Goal: Task Accomplishment & Management: Manage account settings

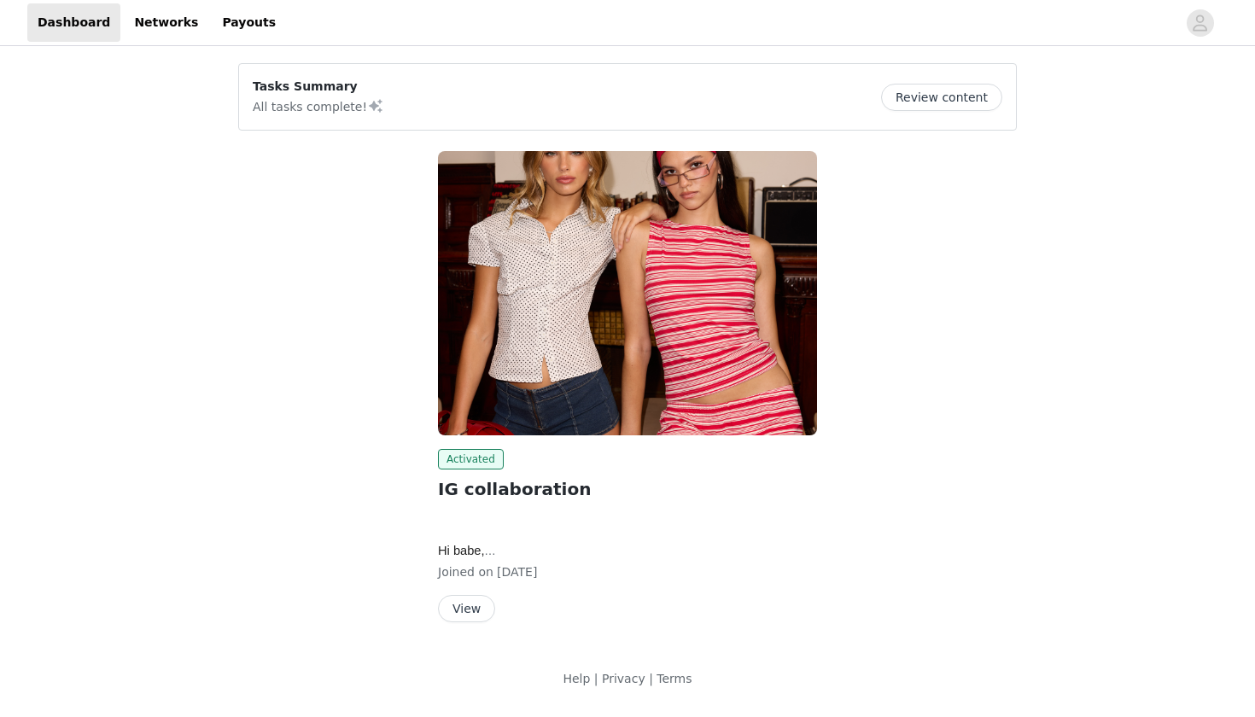
click at [481, 610] on button "View" at bounding box center [466, 608] width 57 height 27
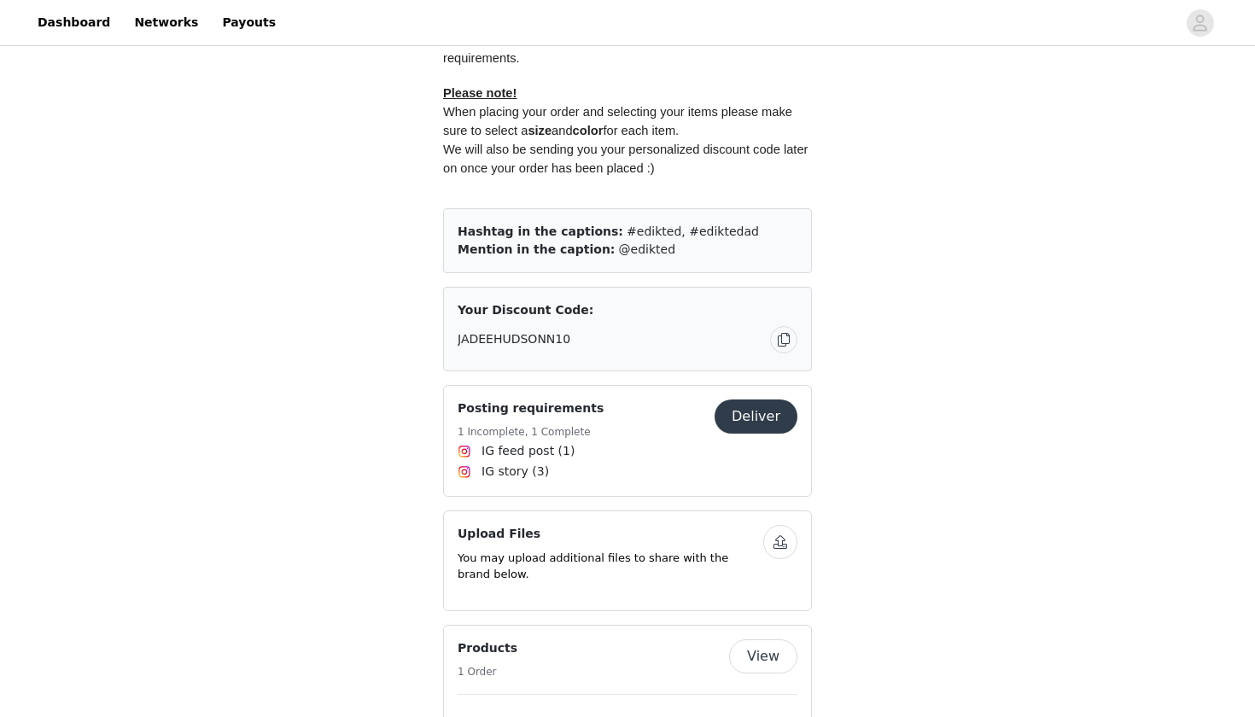
scroll to position [891, 0]
click at [754, 408] on button "Deliver" at bounding box center [756, 417] width 83 height 34
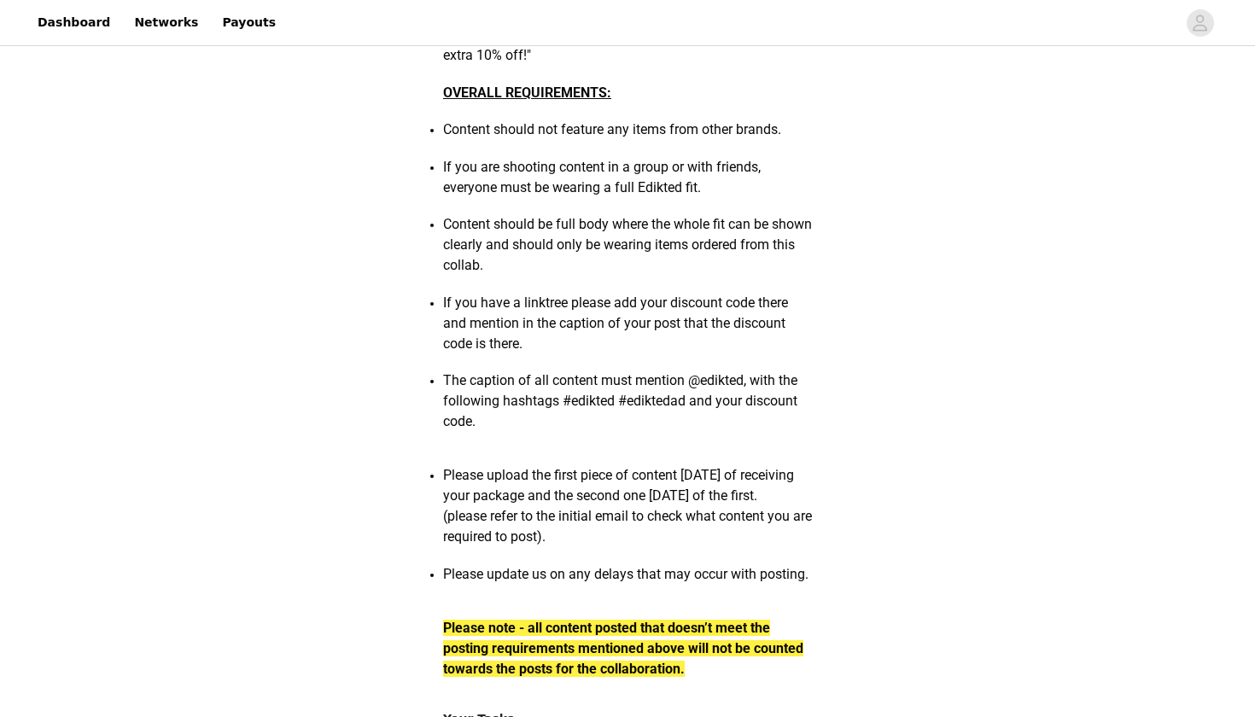
scroll to position [1922, 0]
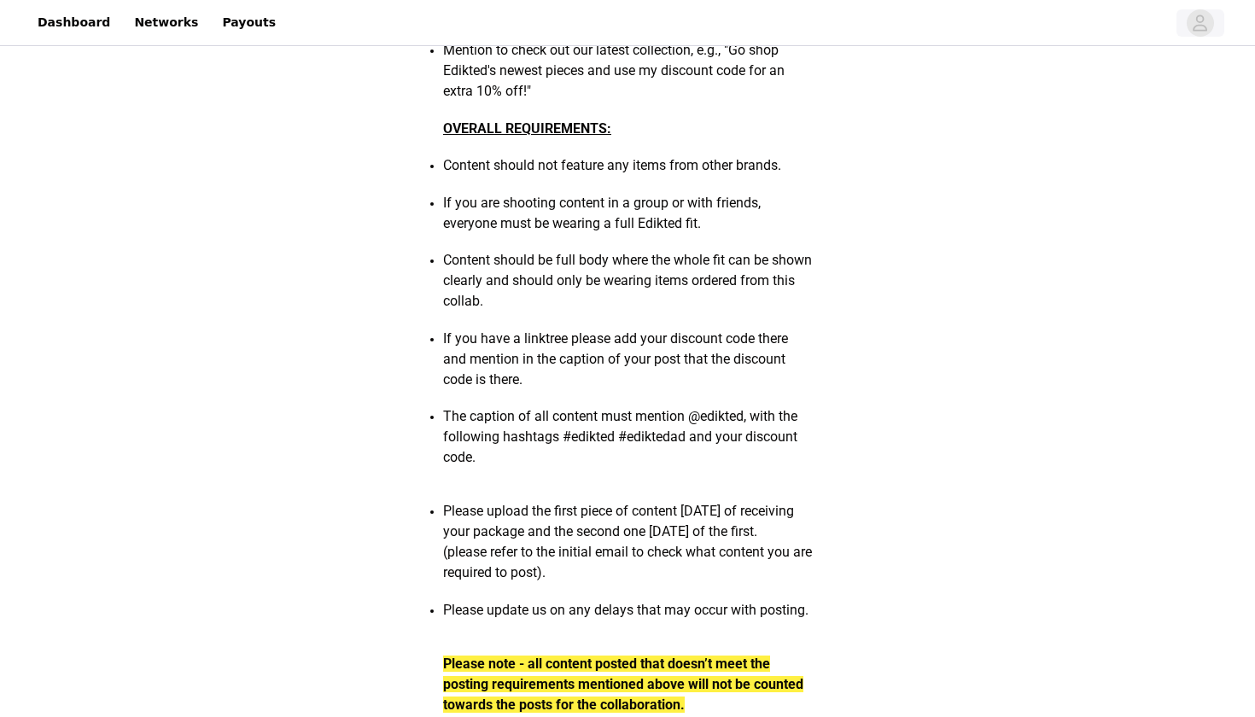
click at [1198, 32] on icon "avatar" at bounding box center [1200, 22] width 16 height 27
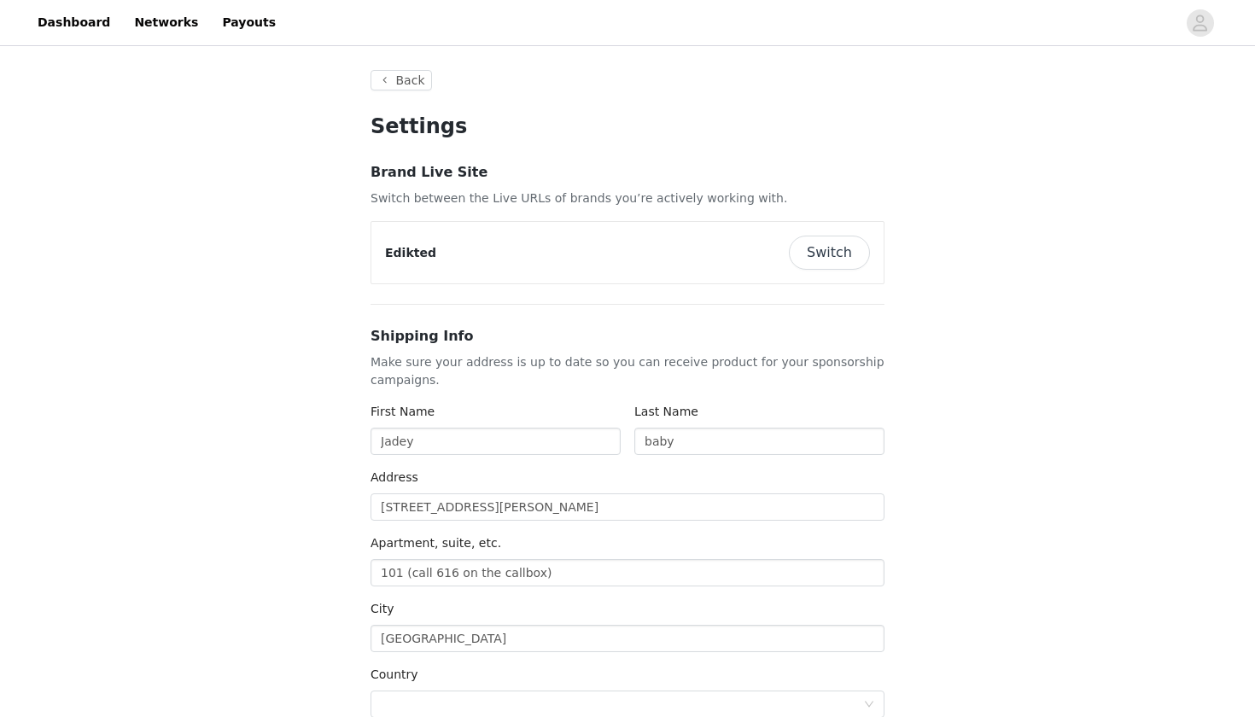
type input "+1 ([GEOGRAPHIC_DATA])"
click at [837, 252] on button "Switch" at bounding box center [829, 253] width 81 height 34
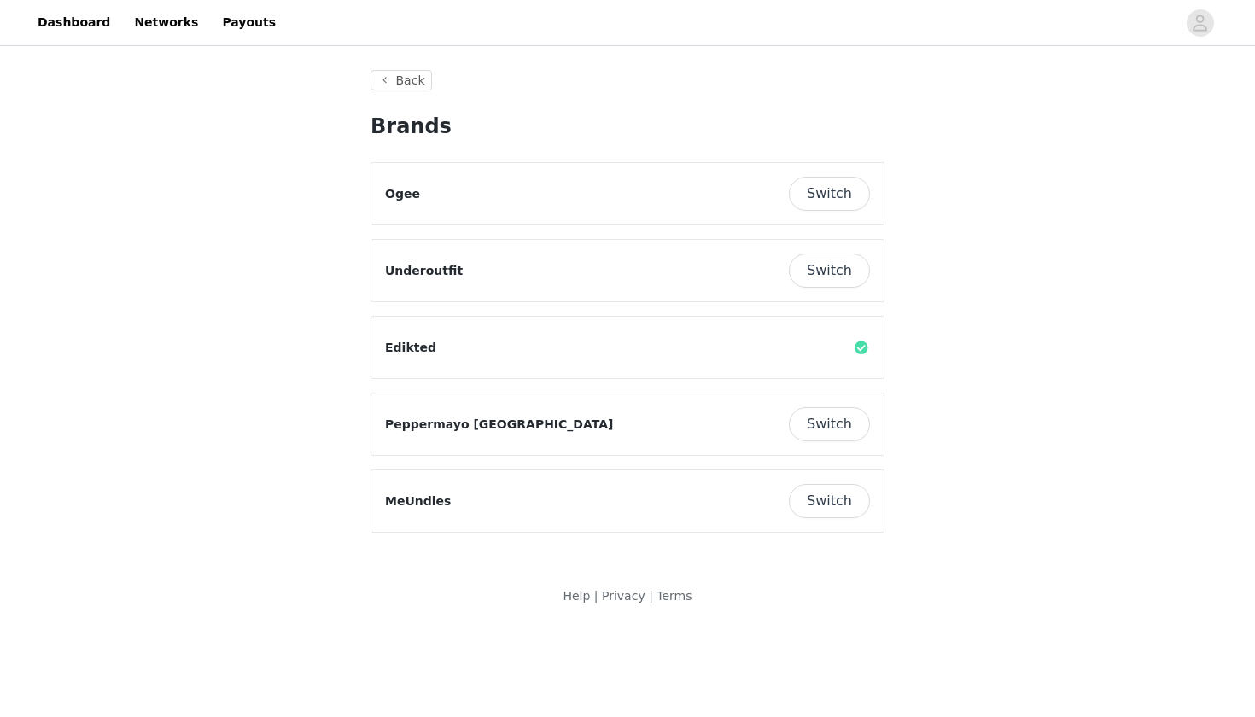
click at [820, 268] on button "Switch" at bounding box center [829, 271] width 81 height 34
